Goal: Find specific page/section: Find specific page/section

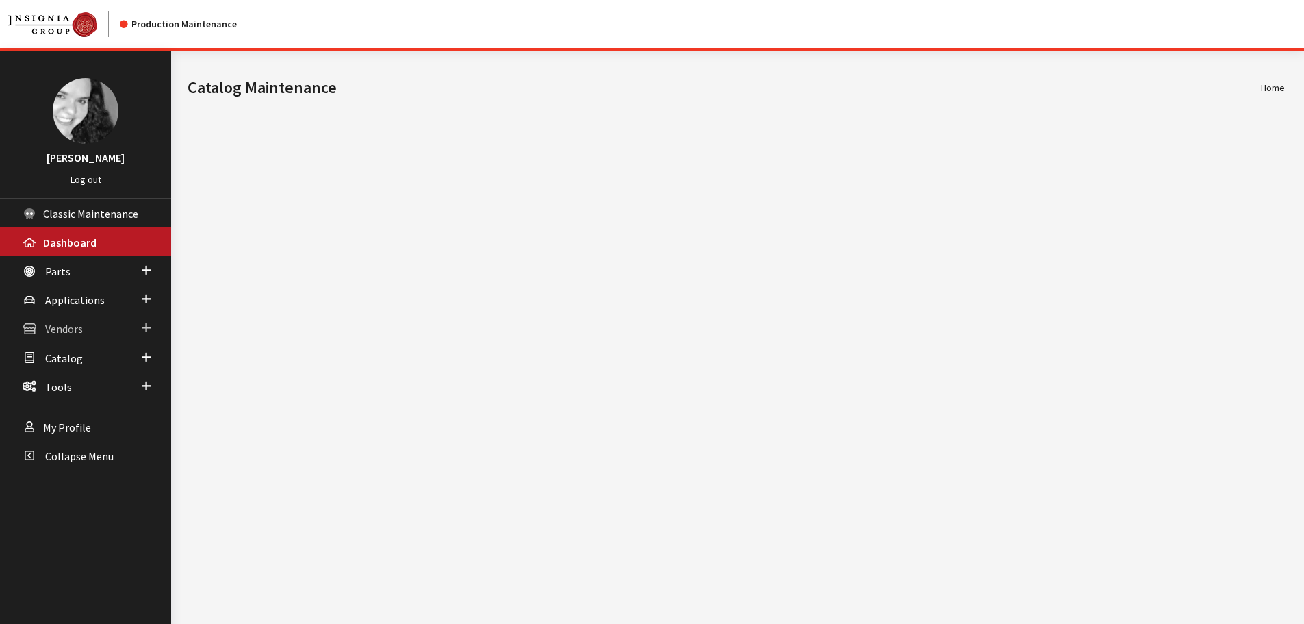
click at [67, 331] on span "Vendors" at bounding box center [64, 329] width 38 height 14
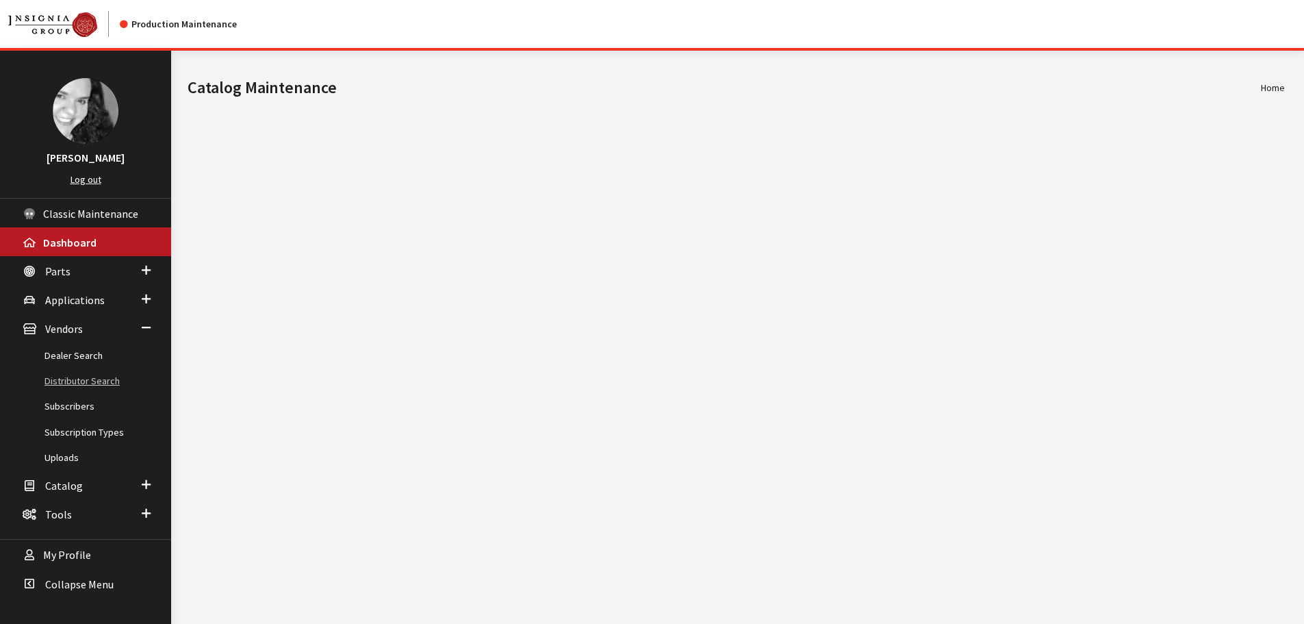
click at [65, 383] on link "Distributor Search" at bounding box center [85, 380] width 171 height 25
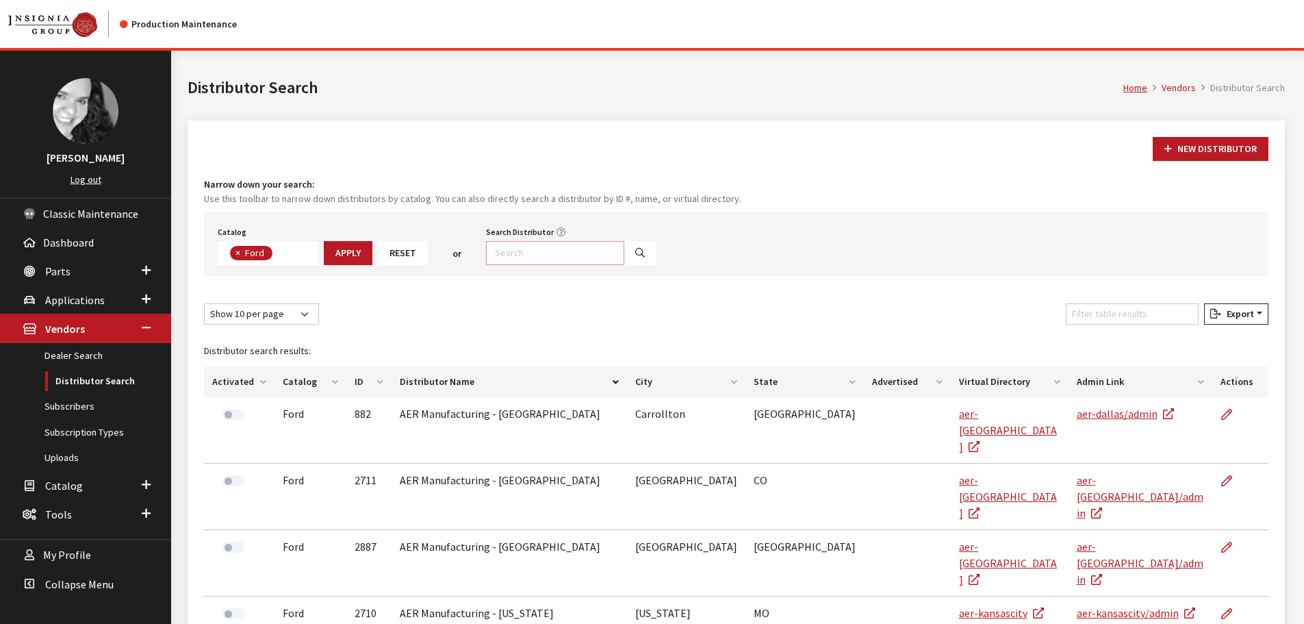
scroll to position [47, 0]
drag, startPoint x: 0, startPoint y: 0, endPoint x: 515, endPoint y: 253, distance: 574.2
click at [515, 253] on input "Search Distributor" at bounding box center [555, 253] width 138 height 24
type input "rmac"
select select
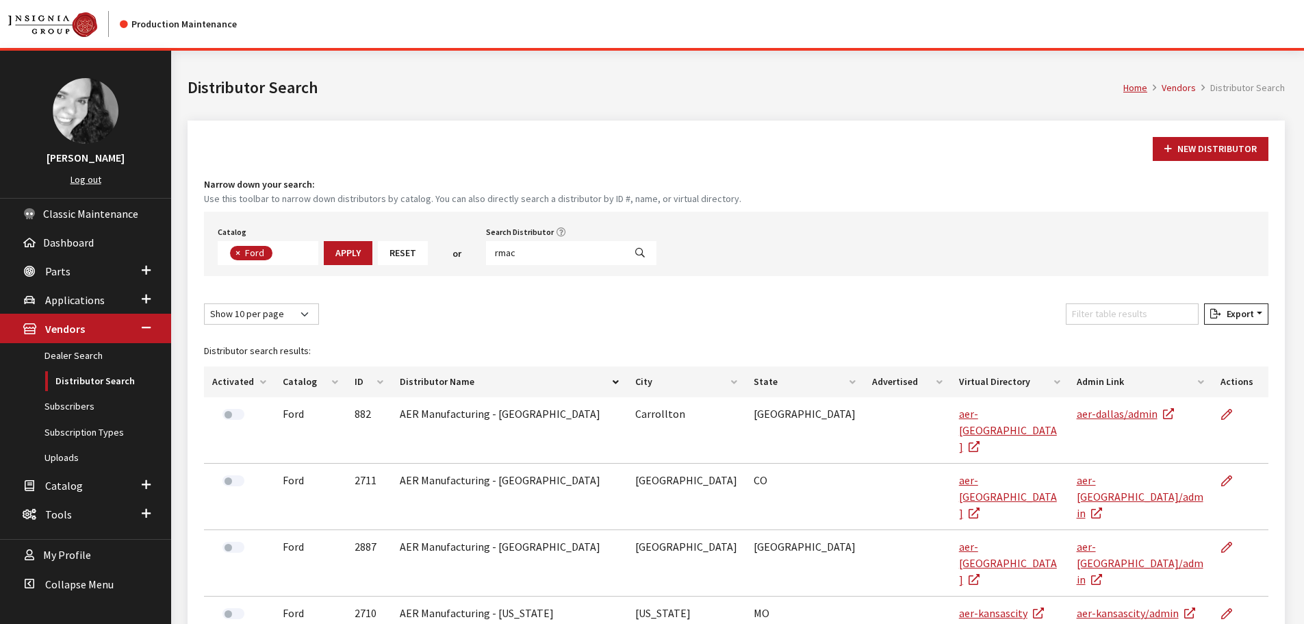
scroll to position [91, 0]
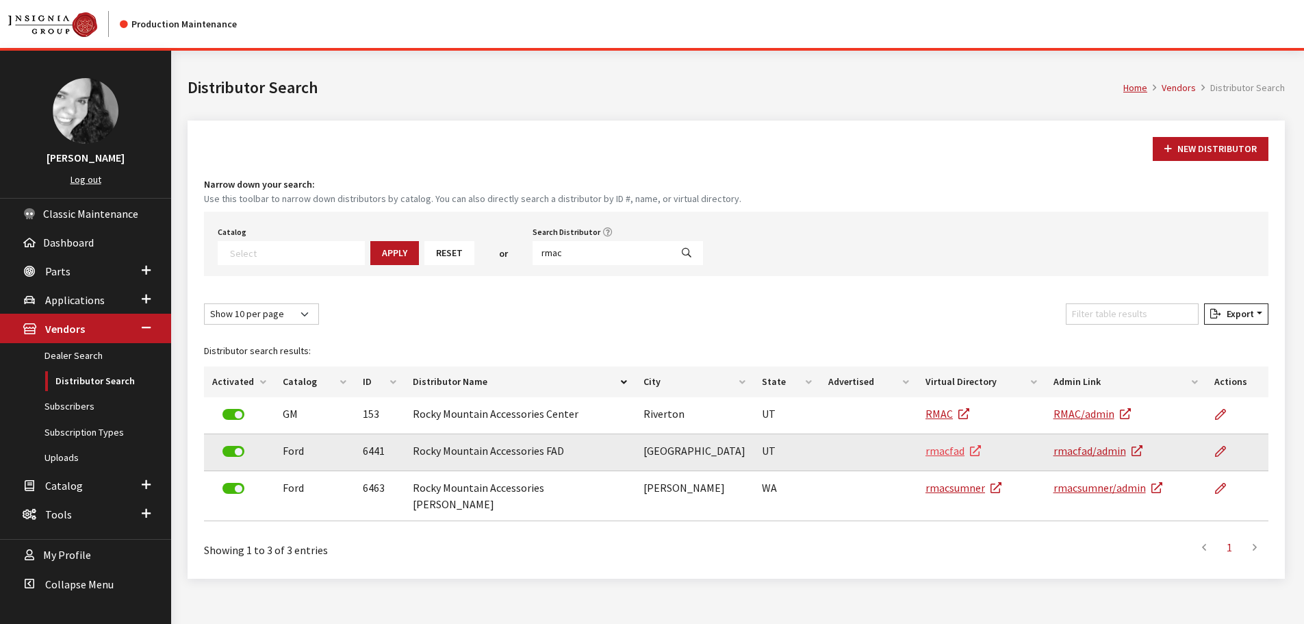
click at [958, 454] on link "rmacfad" at bounding box center [952, 451] width 55 height 14
click at [1070, 450] on link "rmacfad/admin" at bounding box center [1097, 451] width 89 height 14
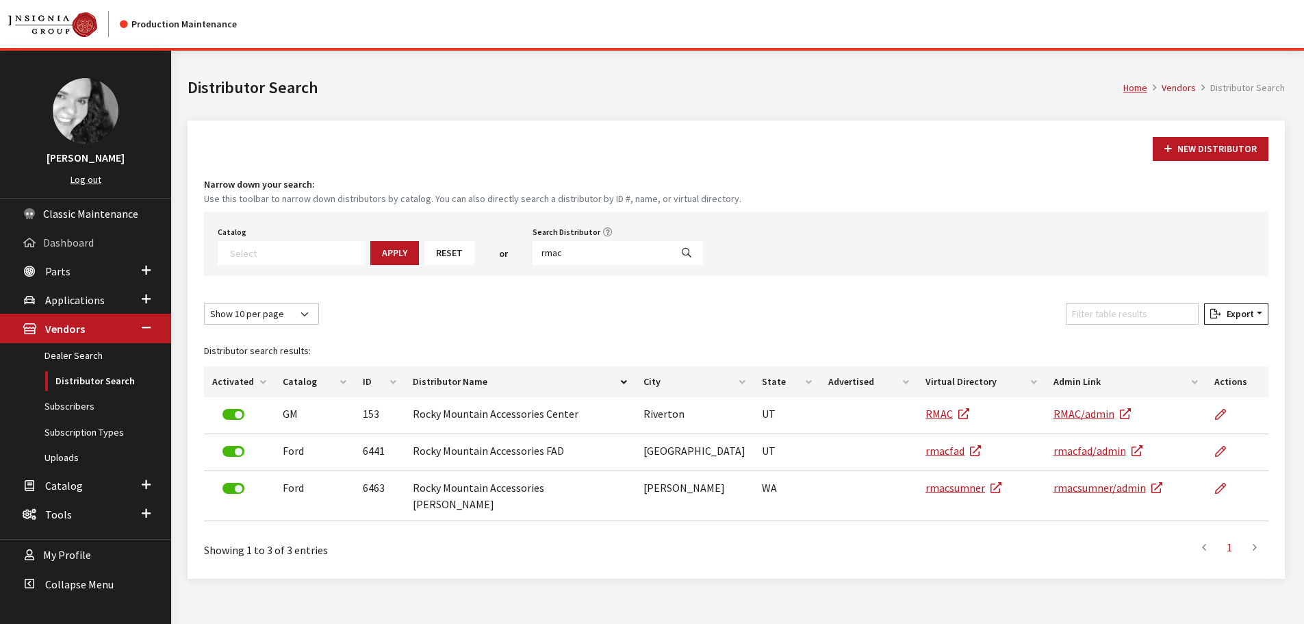
click at [92, 248] on span "Dashboard" at bounding box center [68, 242] width 51 height 14
